Goal: Task Accomplishment & Management: Use online tool/utility

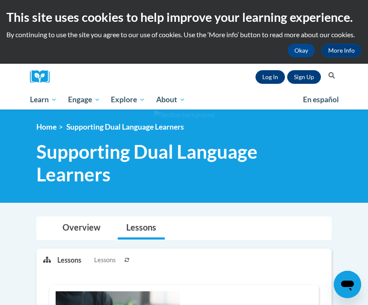
click at [261, 77] on link "Log In" at bounding box center [270, 77] width 30 height 14
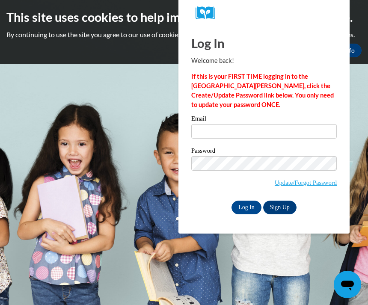
click at [238, 134] on input "Email" at bounding box center [264, 131] width 146 height 15
type input "theycallmelizz18@gmail.com"
click at [247, 207] on input "Log In" at bounding box center [247, 208] width 30 height 14
click at [252, 202] on input "Log In" at bounding box center [247, 208] width 30 height 14
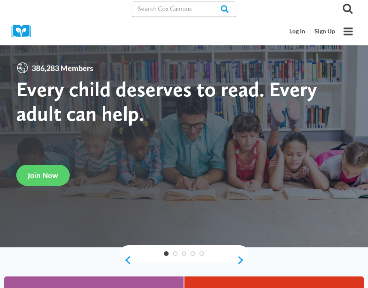
click at [298, 36] on link "Log In" at bounding box center [297, 32] width 25 height 16
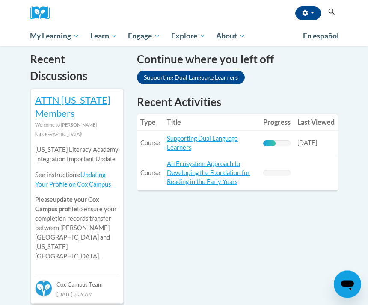
scroll to position [283, 0]
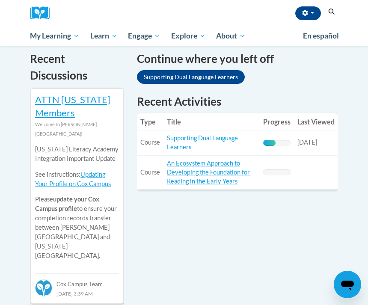
click at [185, 135] on link "Supporting Dual Language Learners" at bounding box center [202, 142] width 71 height 16
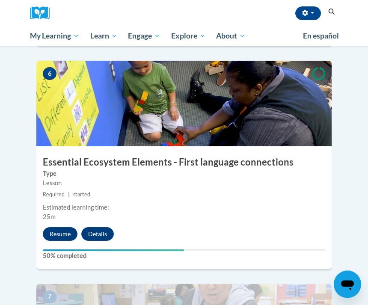
scroll to position [1339, 0]
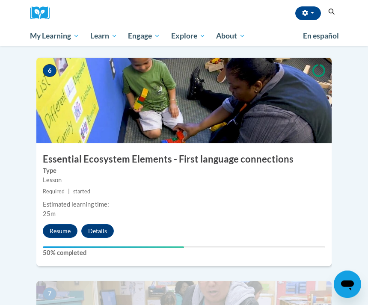
click at [51, 225] on button "Resume" at bounding box center [60, 232] width 35 height 14
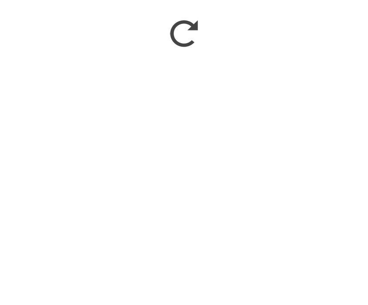
scroll to position [1551, 0]
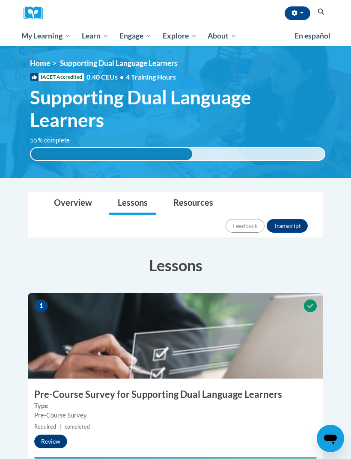
scroll to position [12, 0]
